Goal: Find specific page/section: Find specific page/section

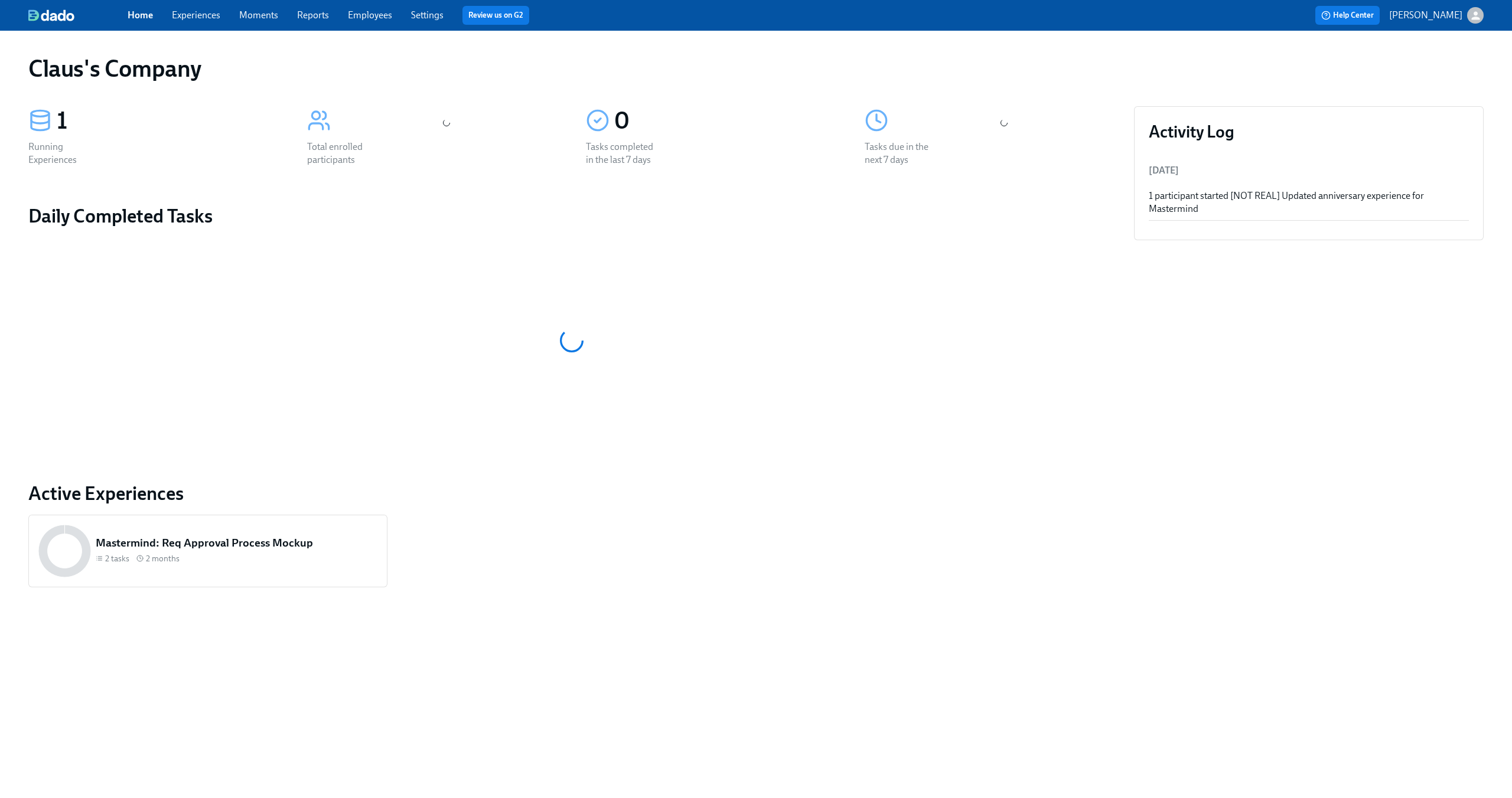
click at [1485, 14] on div "Home Experiences Moments Reports Employees Settings Review us on G2 Help Center…" at bounding box center [756, 15] width 1512 height 30
click at [1476, 15] on icon "button" at bounding box center [1476, 15] width 12 height 12
click at [1421, 68] on span "Switch organization..." at bounding box center [1419, 68] width 111 height 13
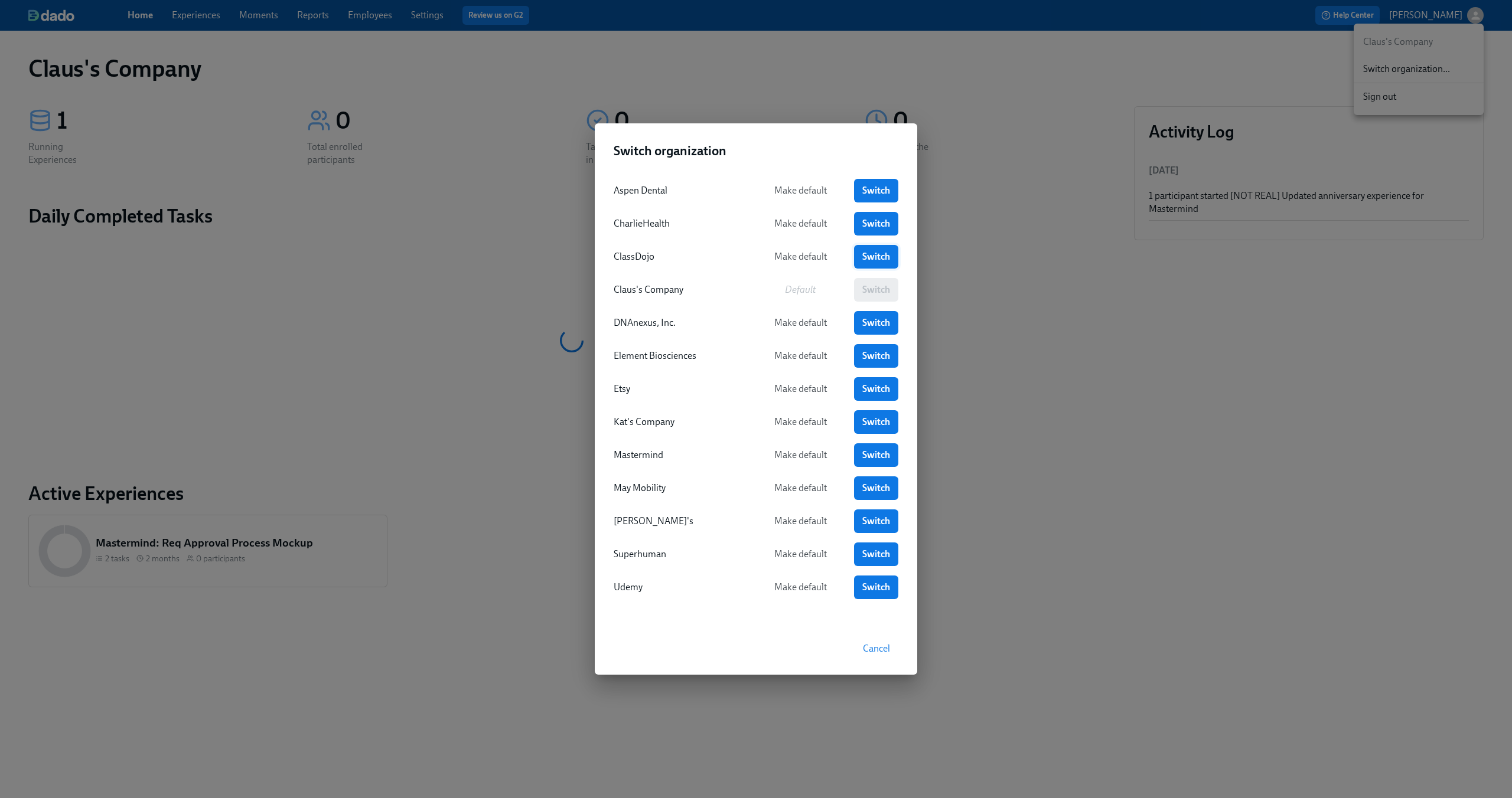
click at [865, 254] on span "Switch" at bounding box center [876, 257] width 28 height 12
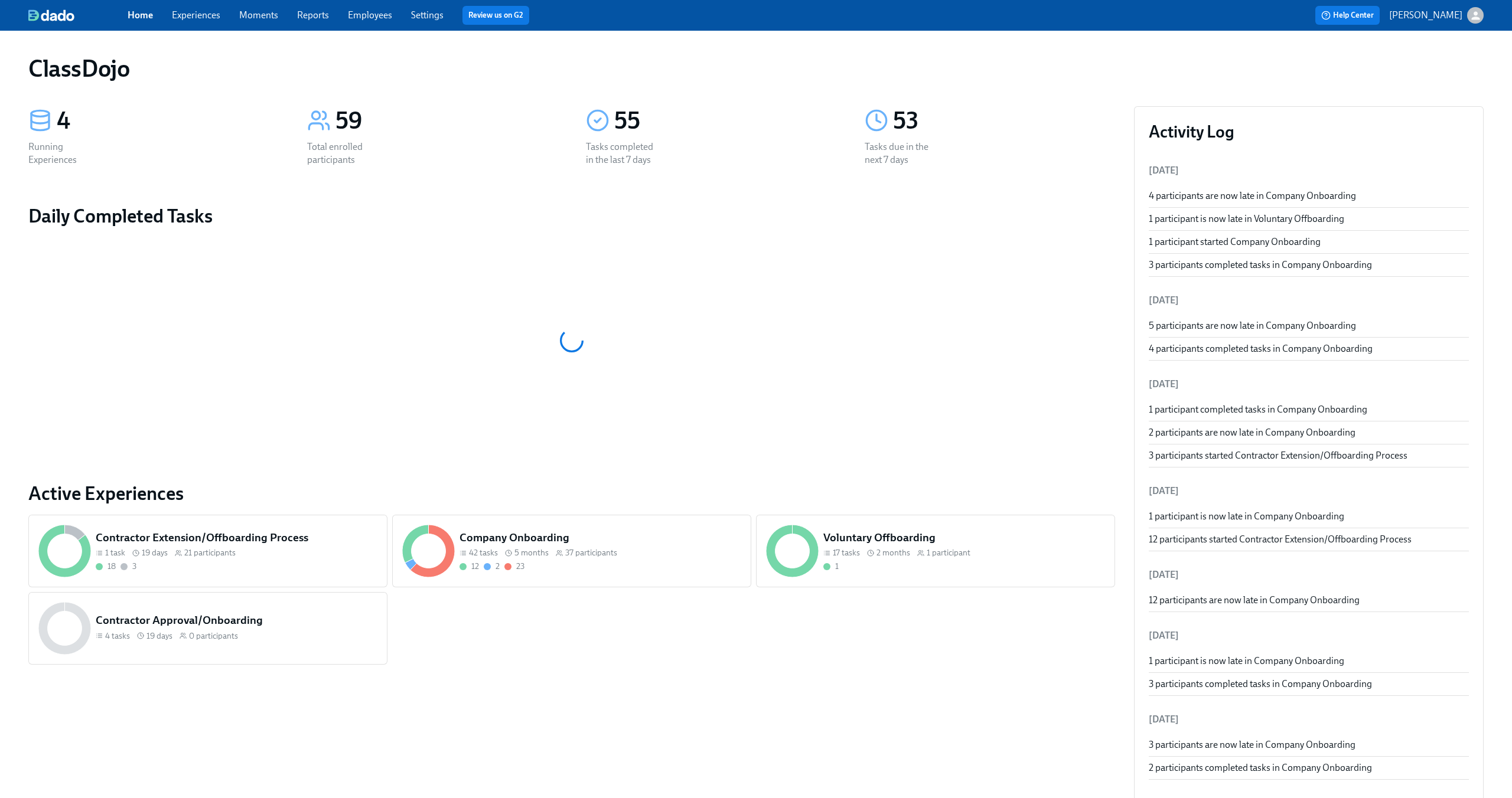
click at [191, 18] on link "Experiences" at bounding box center [196, 14] width 49 height 11
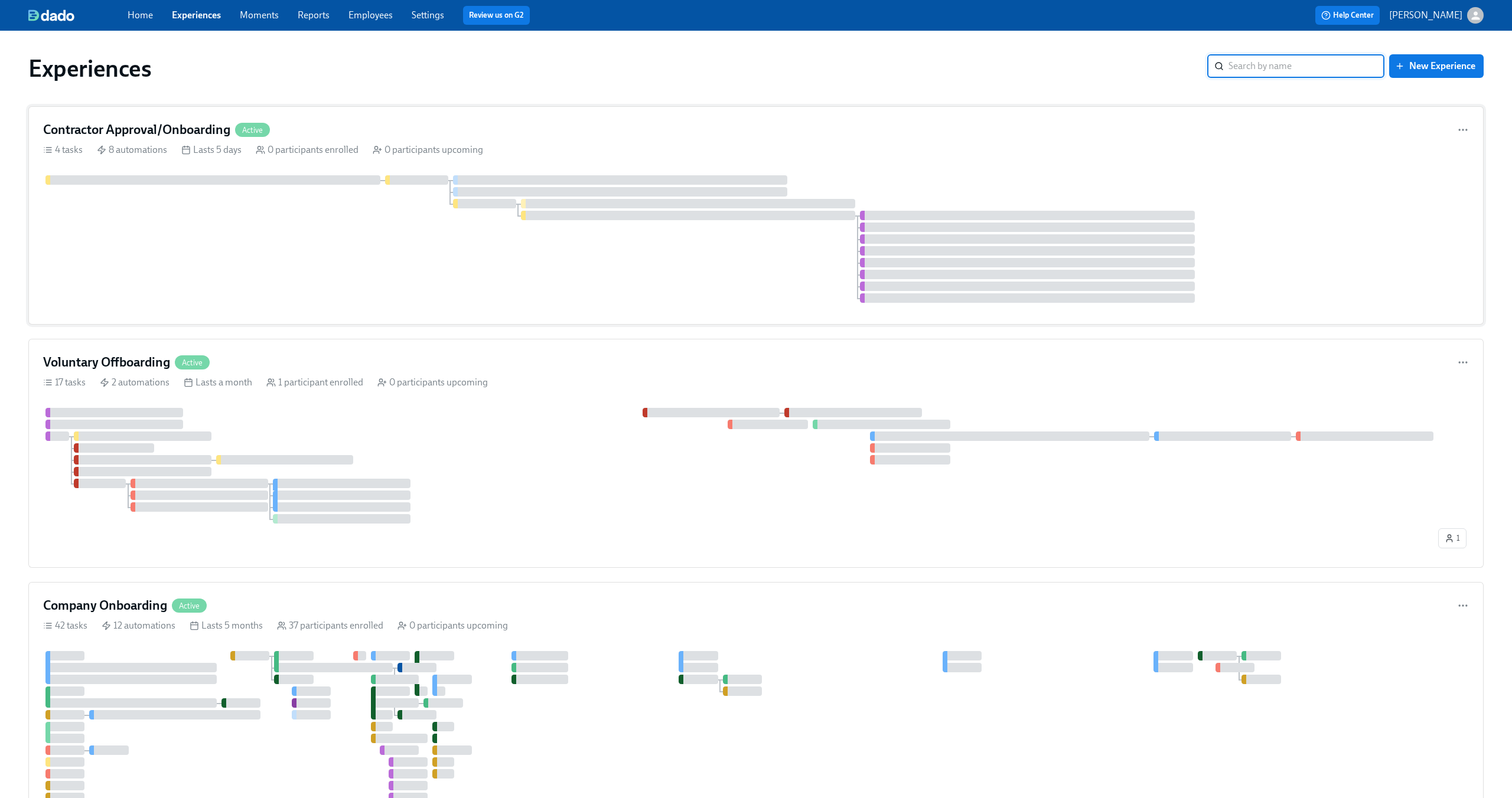
click at [522, 282] on div at bounding box center [756, 239] width 1425 height 128
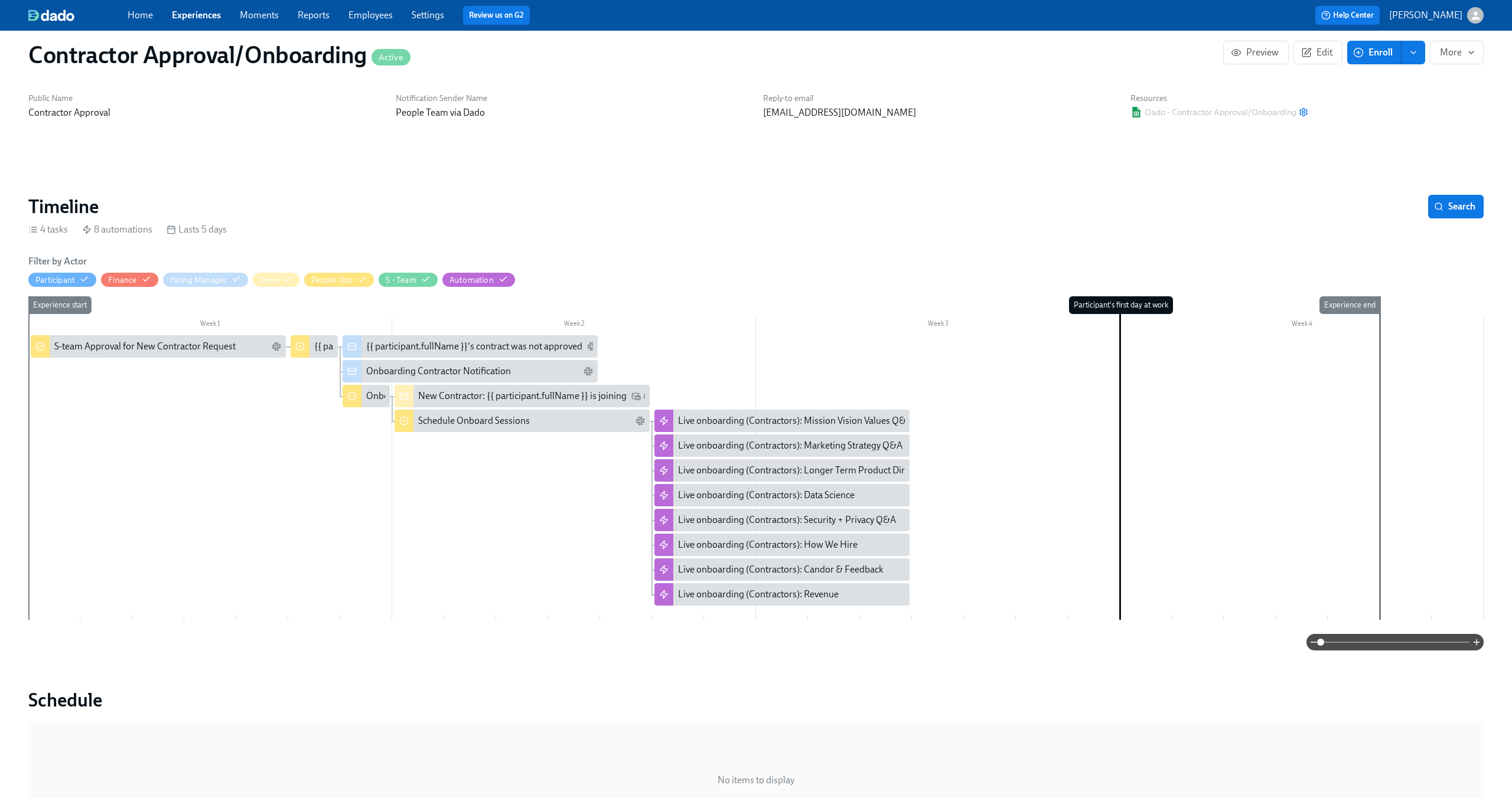
scroll to position [28, 0]
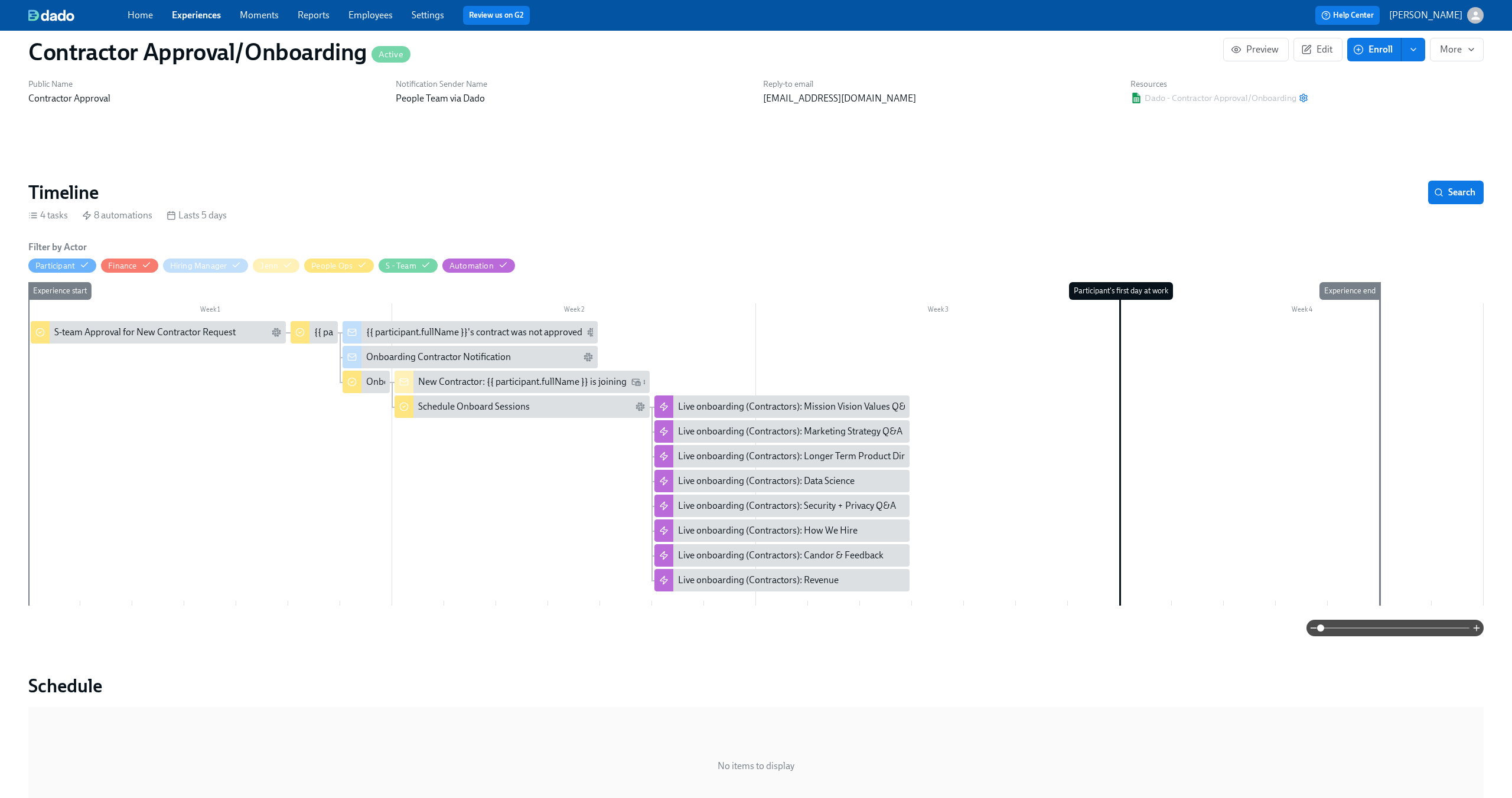
click at [200, 10] on link "Experiences" at bounding box center [196, 14] width 49 height 11
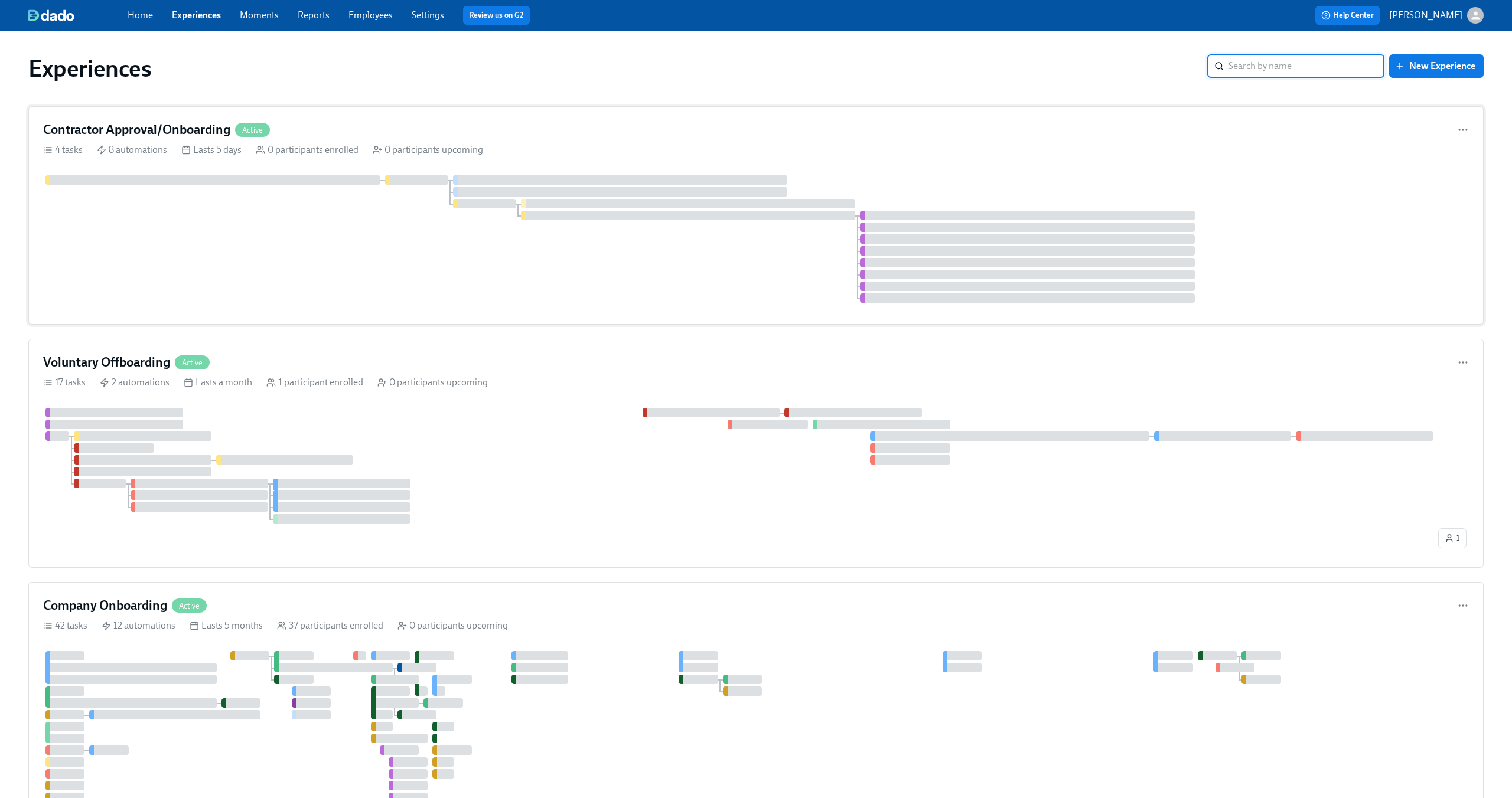
click at [469, 244] on div at bounding box center [756, 239] width 1425 height 128
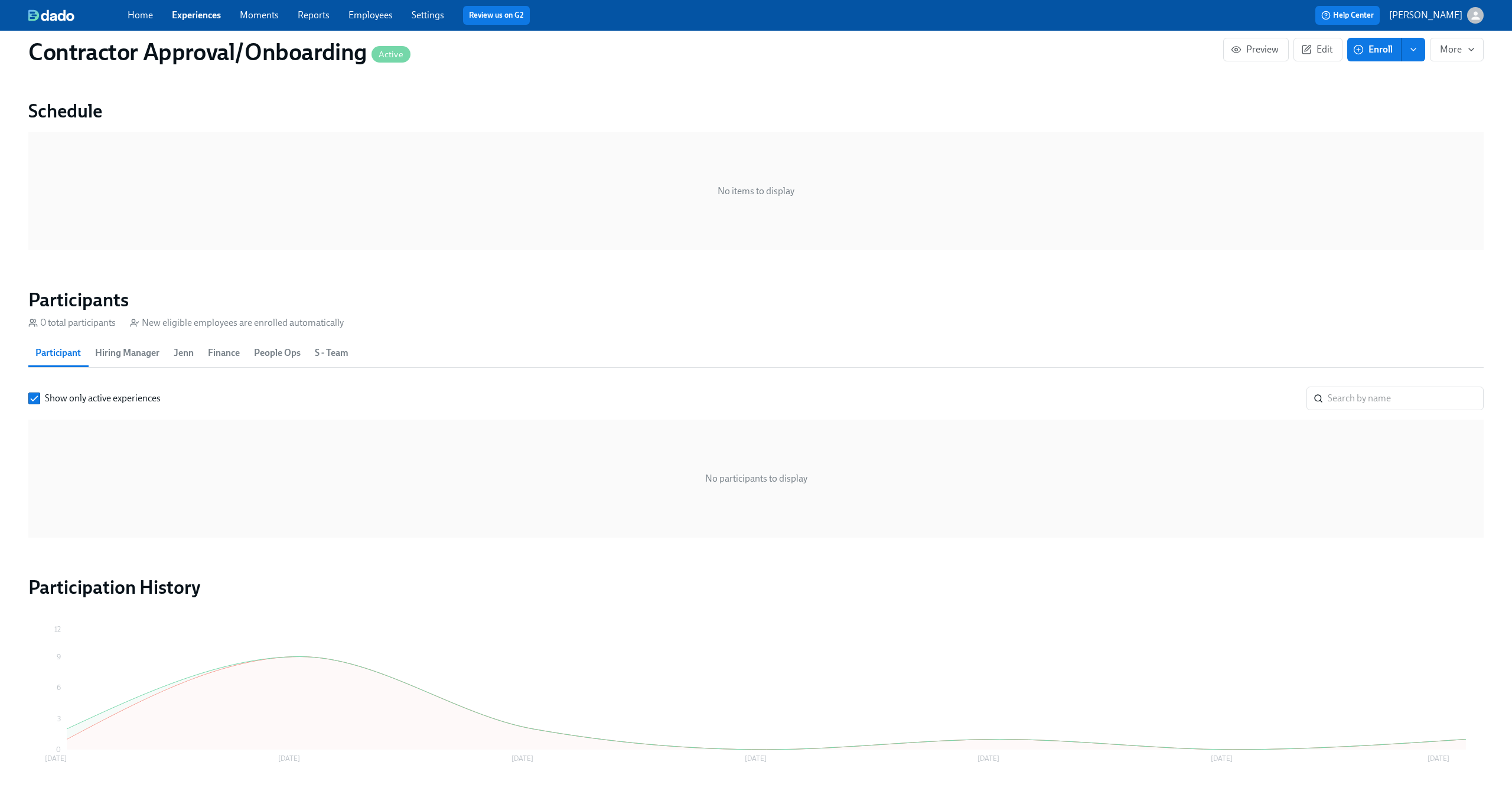
scroll to position [641, 0]
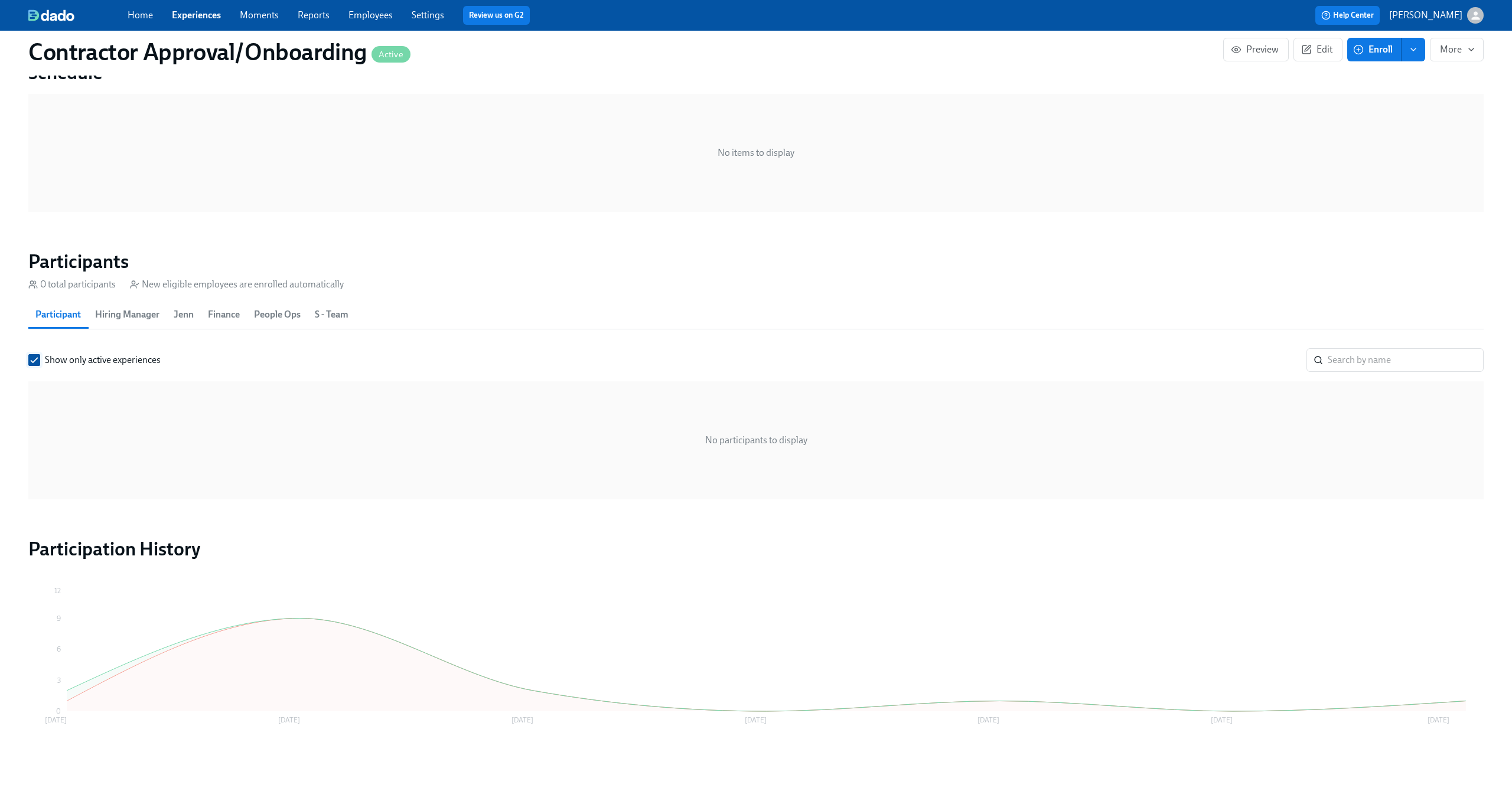
click at [30, 363] on input "Show only active experiences" at bounding box center [34, 360] width 11 height 11
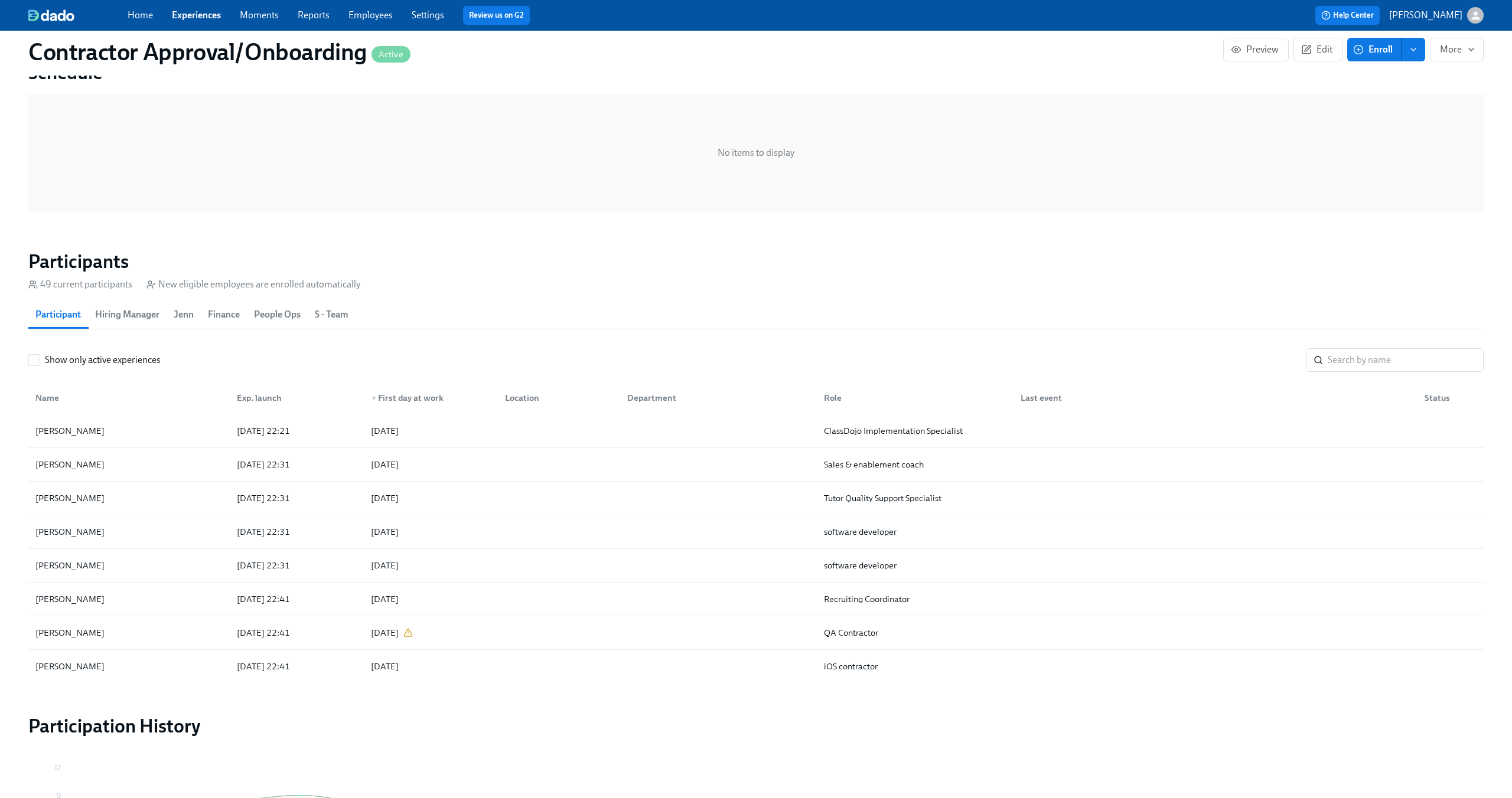
click at [30, 363] on input "Show only active experiences" at bounding box center [34, 360] width 11 height 11
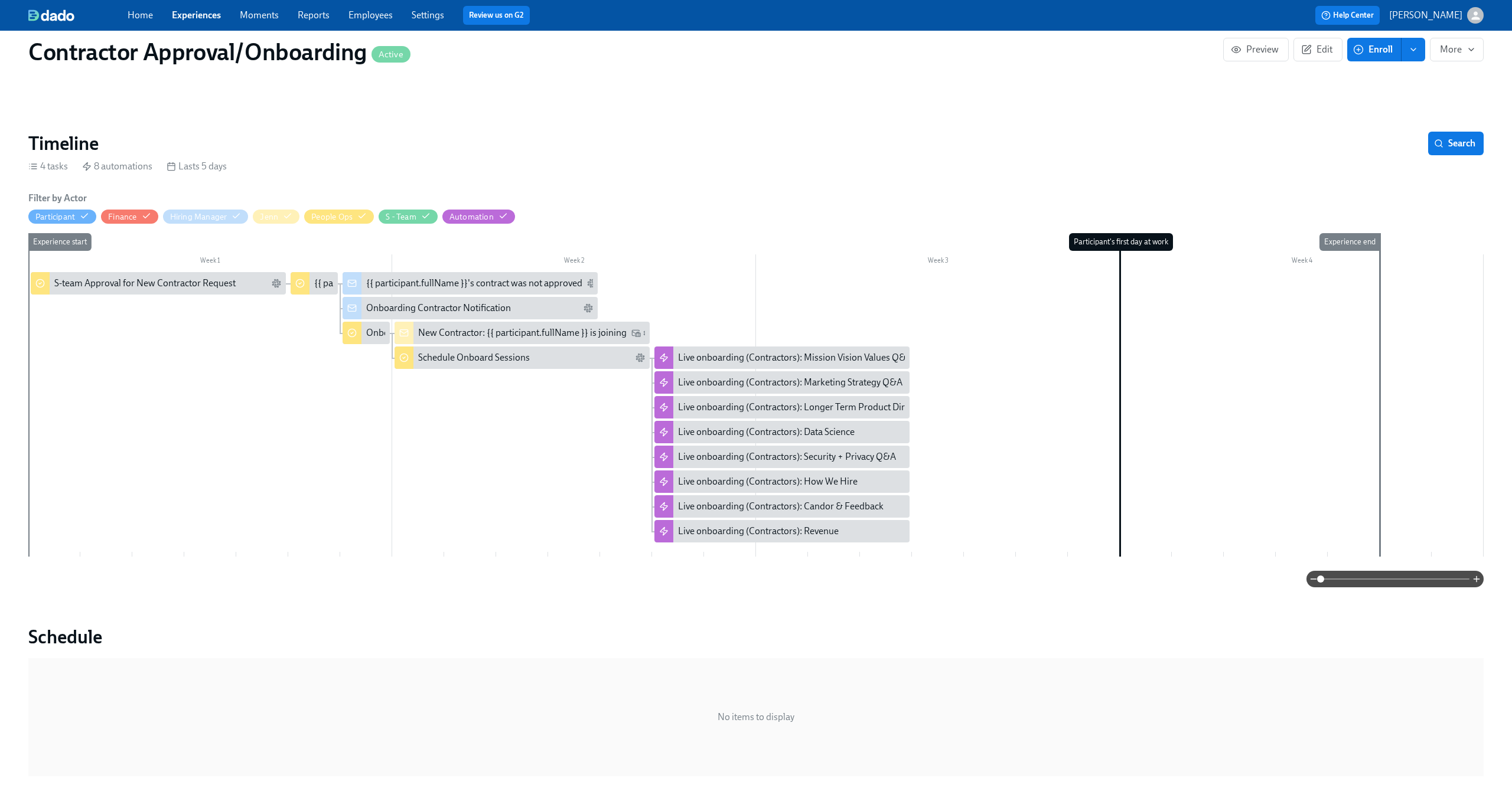
scroll to position [23, 0]
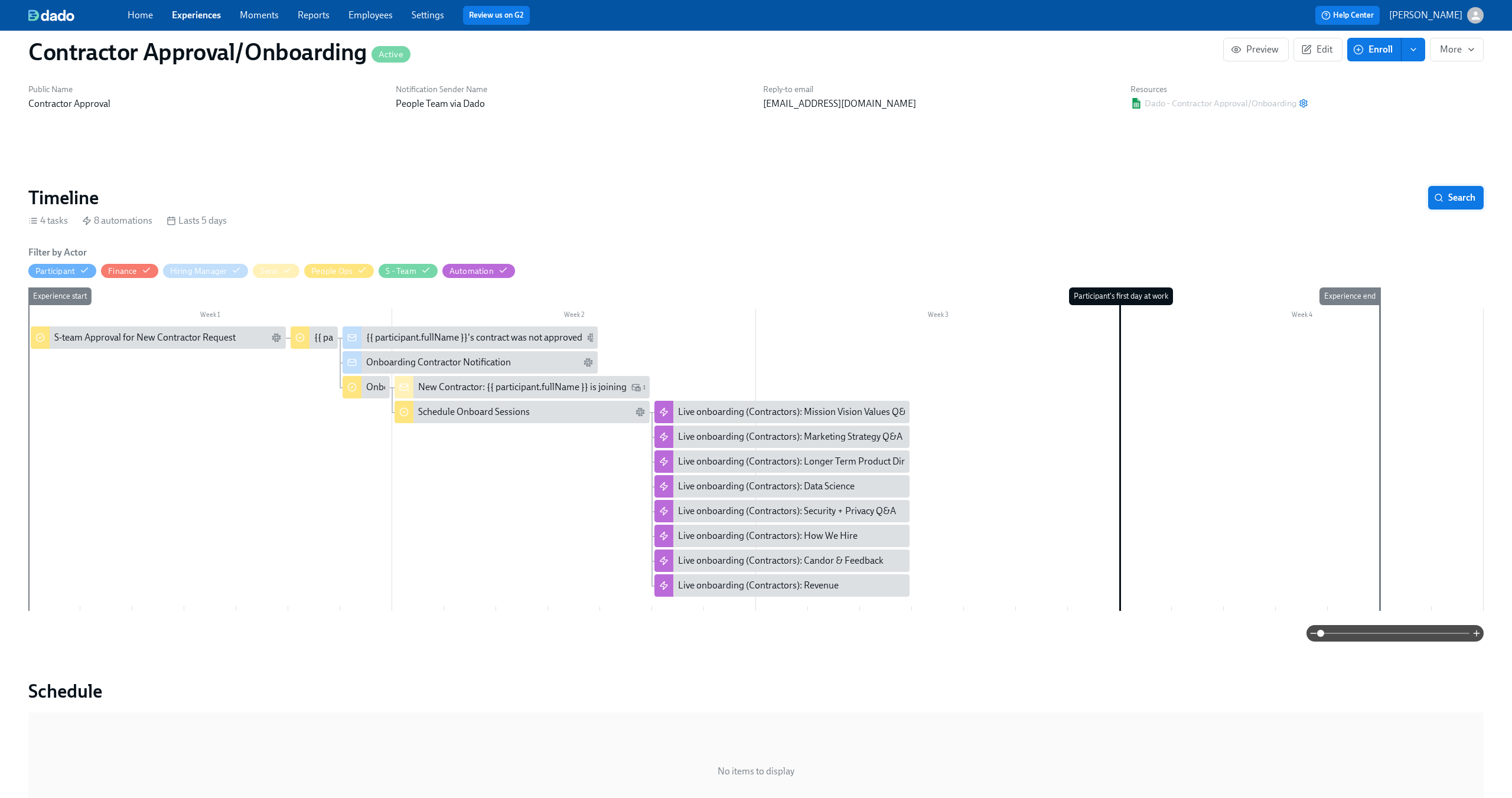
click at [1446, 201] on span "Search" at bounding box center [1455, 198] width 39 height 12
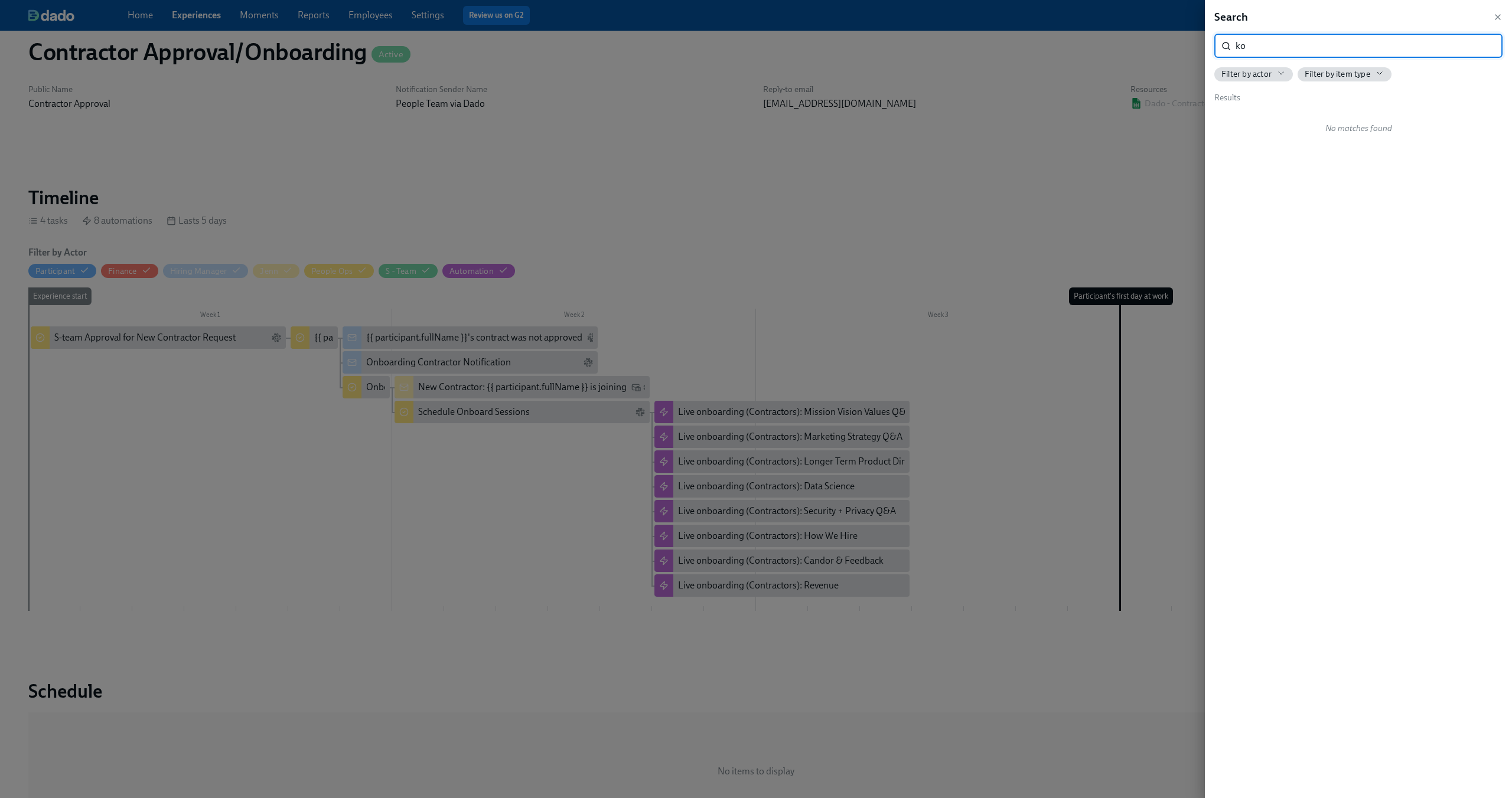
type input "k"
click at [937, 207] on div at bounding box center [756, 399] width 1512 height 798
